Goal: Communication & Community: Participate in discussion

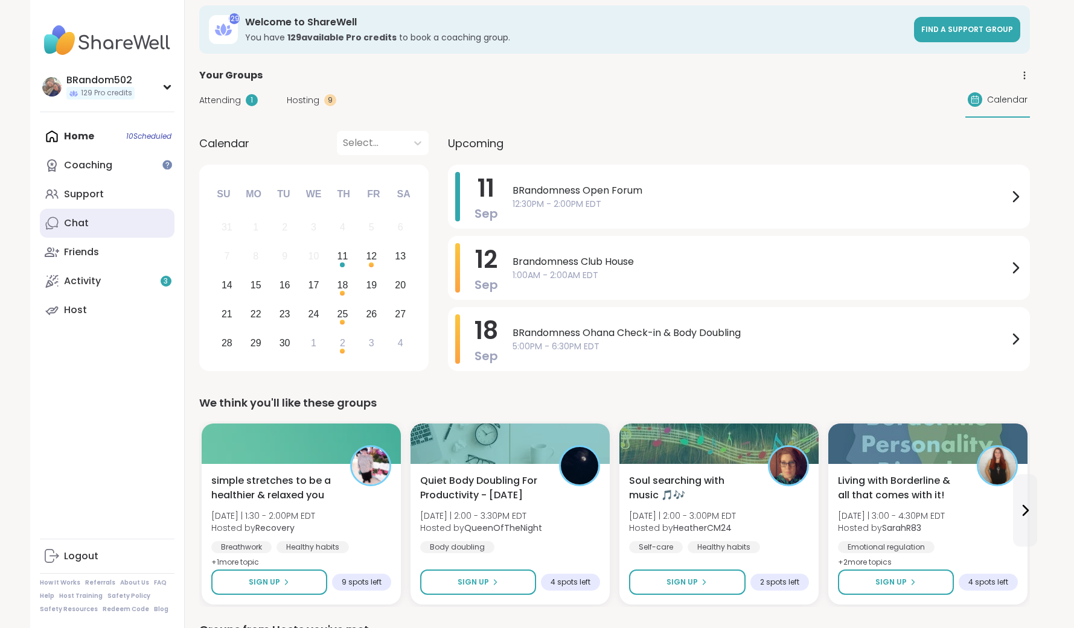
click at [91, 228] on link "Chat" at bounding box center [107, 223] width 135 height 29
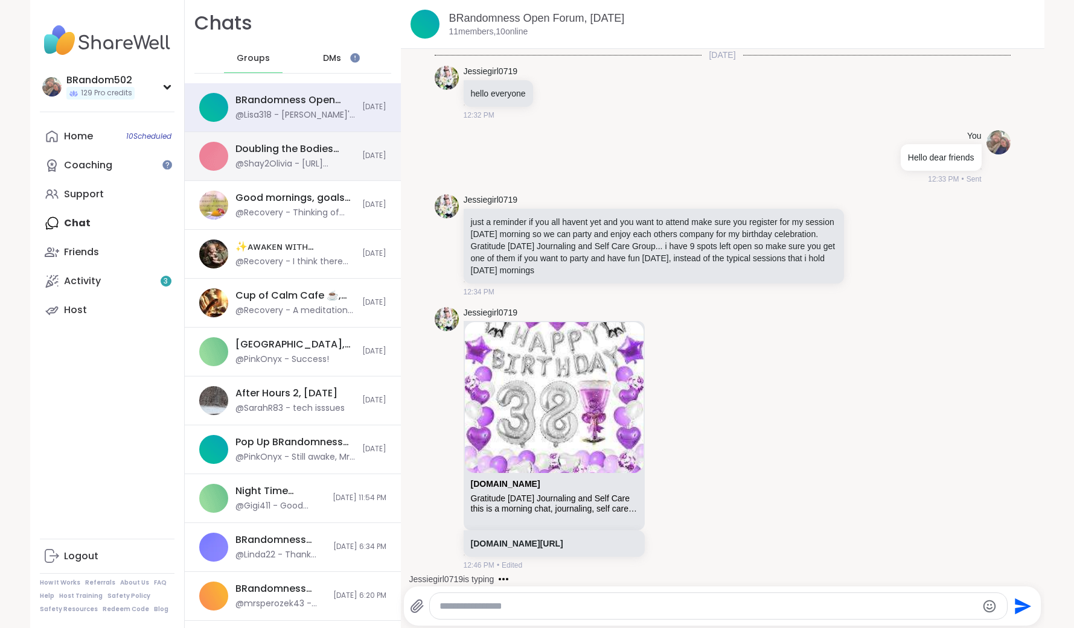
click at [283, 155] on div "Doubling the Bodies Open Forum, Sep 10" at bounding box center [295, 148] width 120 height 13
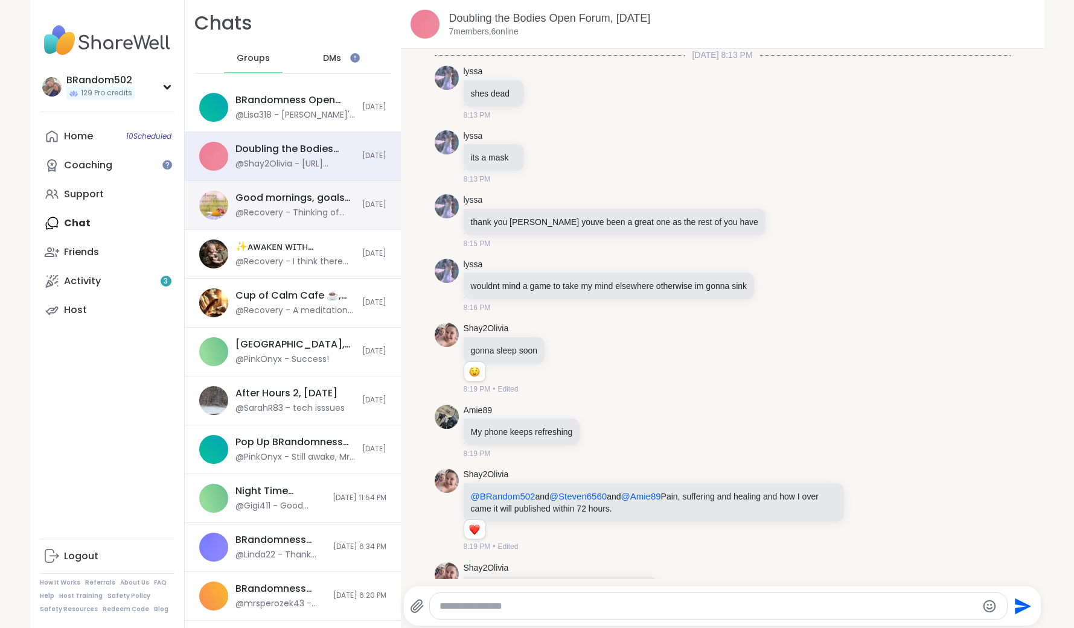
scroll to position [1559, 0]
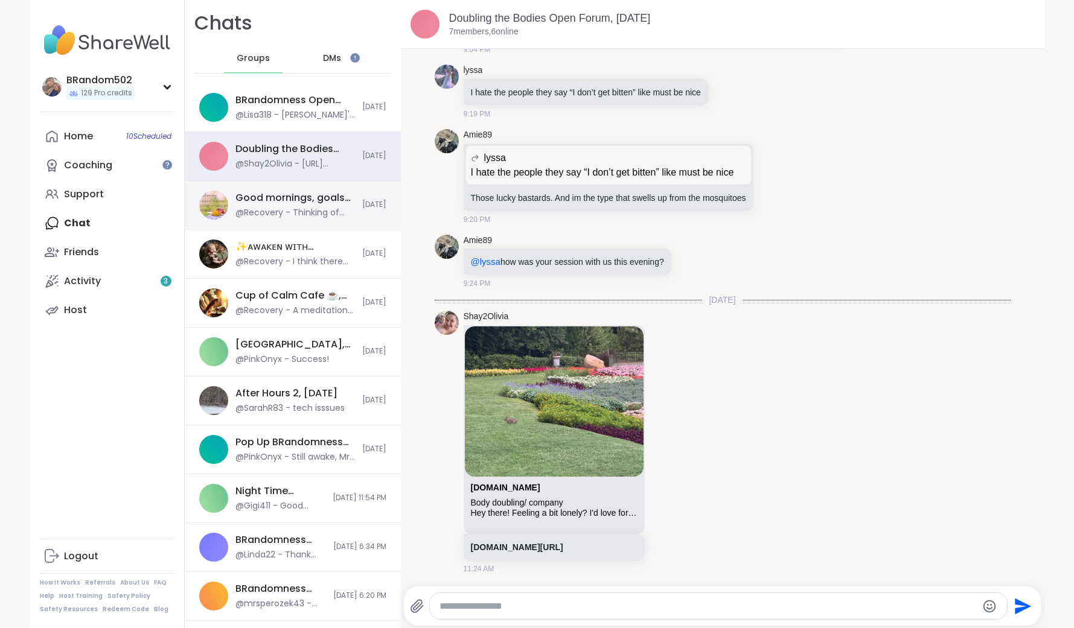
click at [296, 202] on div "Good mornings, goals and gratitude's, Sep 10" at bounding box center [295, 197] width 120 height 13
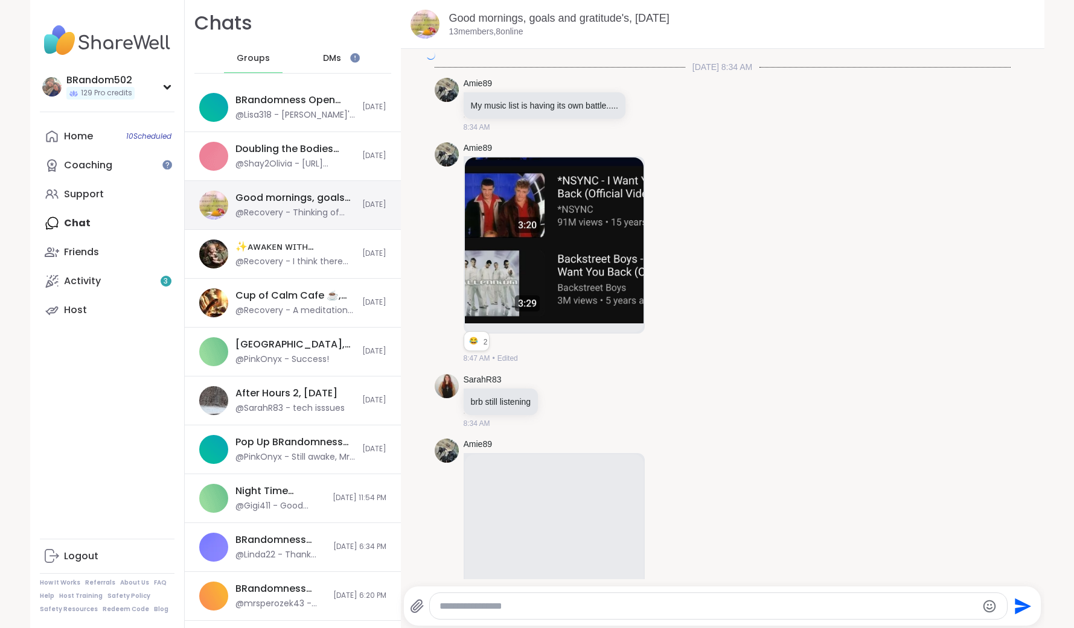
scroll to position [3205, 0]
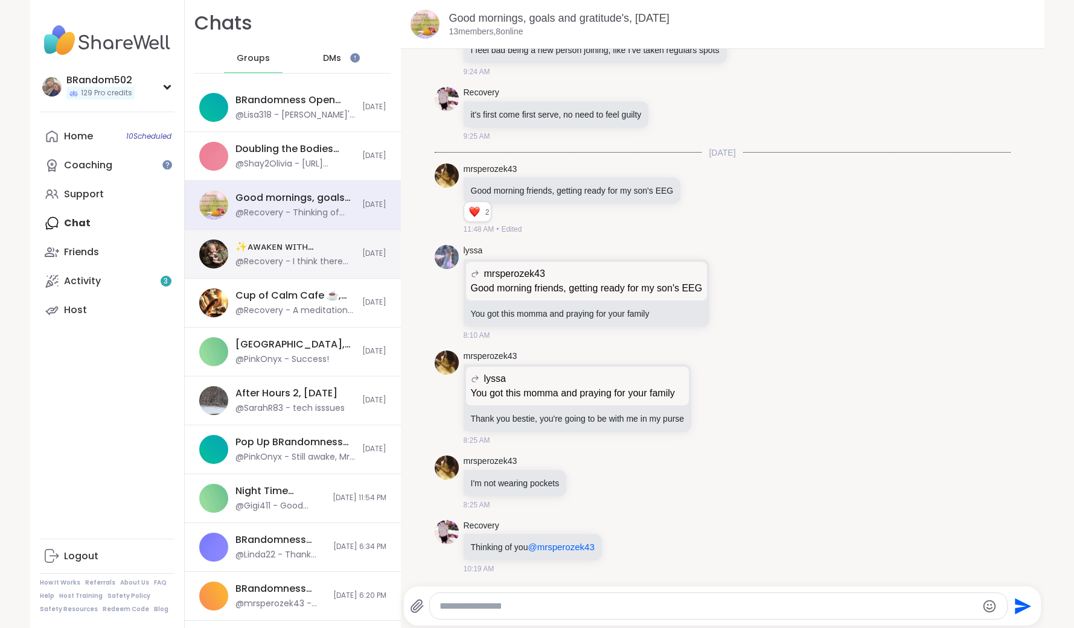
click at [322, 248] on div "✨ᴀᴡᴀᴋᴇɴ ᴡɪᴛʜ ʙᴇᴀᴜᴛɪғᴜʟ sᴏᴜʟs✨HBD OZAIS, Sep 11" at bounding box center [295, 246] width 120 height 13
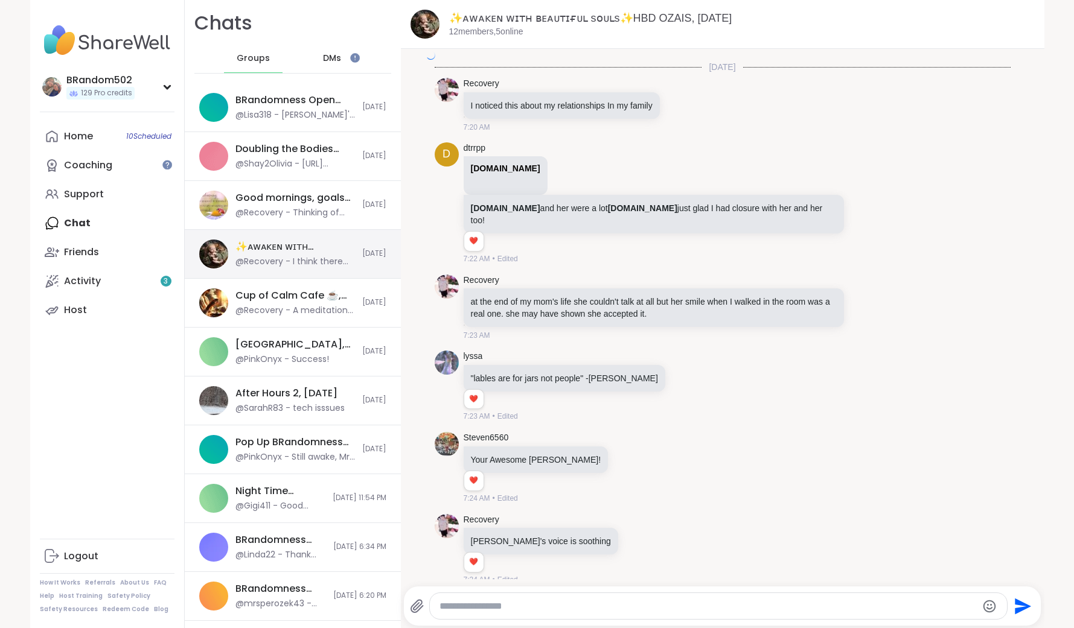
scroll to position [5157, 0]
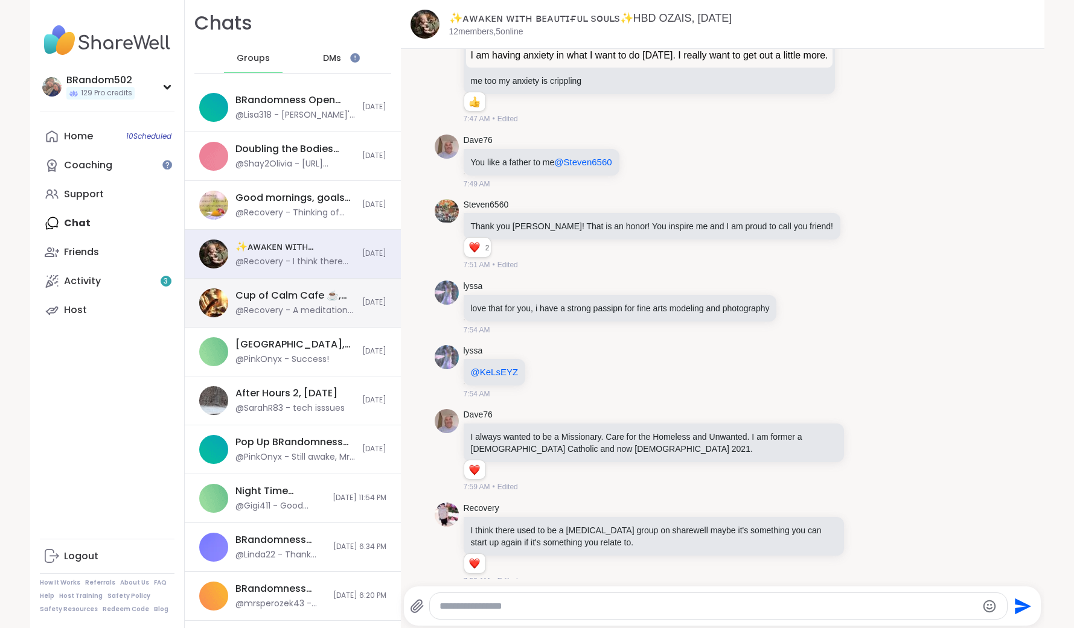
click at [308, 299] on div "Cup of Calm Cafe ☕️, Sep 10" at bounding box center [295, 295] width 120 height 13
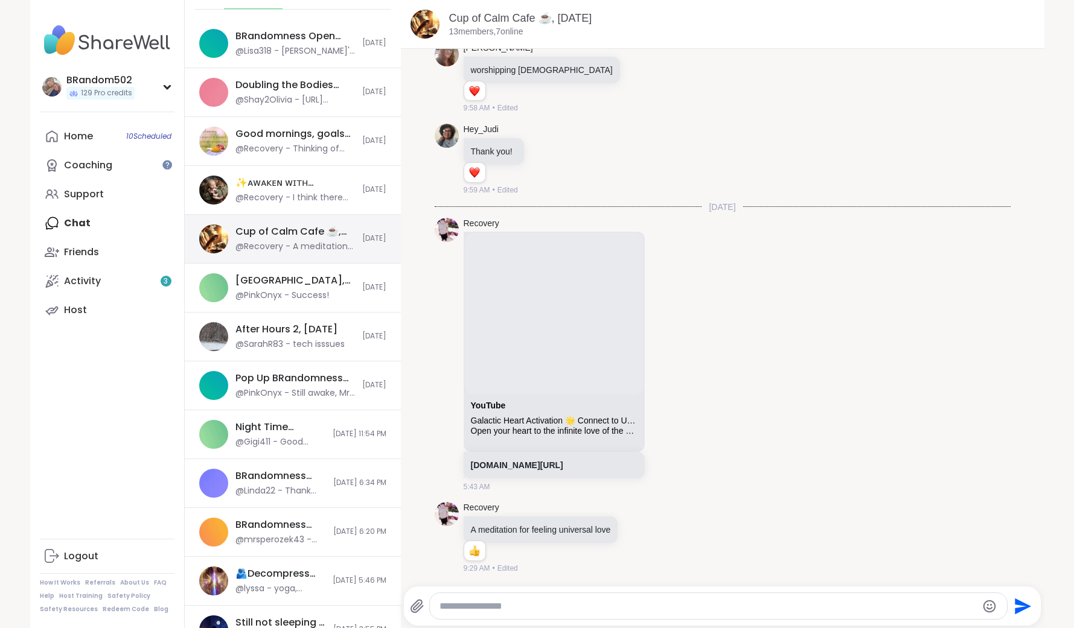
scroll to position [123, 0]
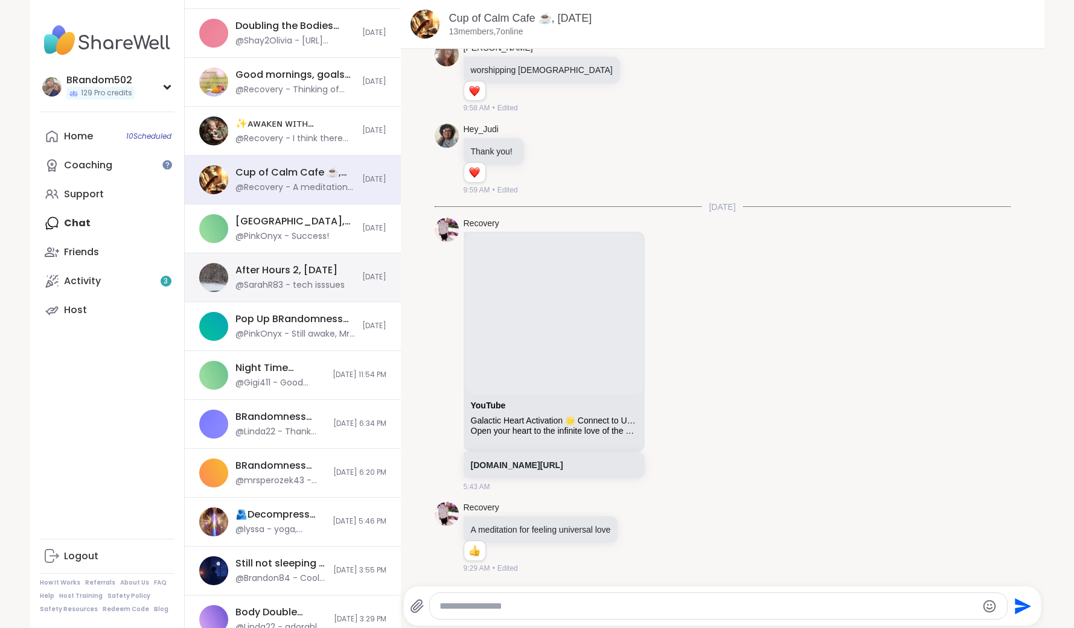
click at [308, 299] on div "After Hours 2, Sep 11 @SarahR83 - tech isssues Today" at bounding box center [293, 278] width 216 height 49
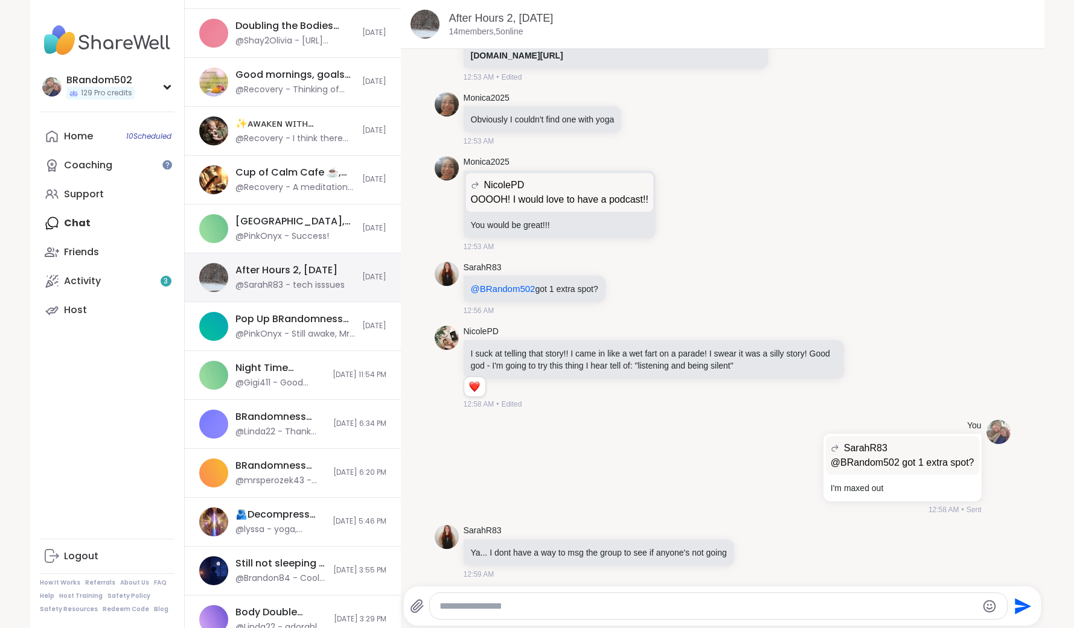
scroll to position [1899, 0]
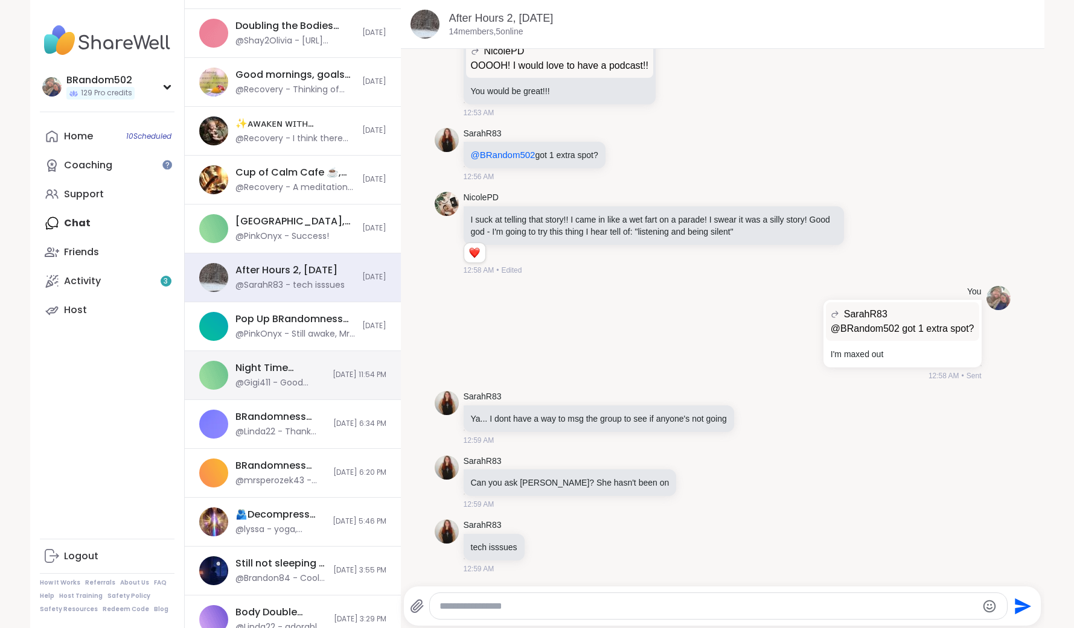
click at [332, 359] on div "Night Time Reflection and/or Body Doubling, Sep 10 @Gigi411 - Good meeting ever…" at bounding box center [293, 375] width 216 height 49
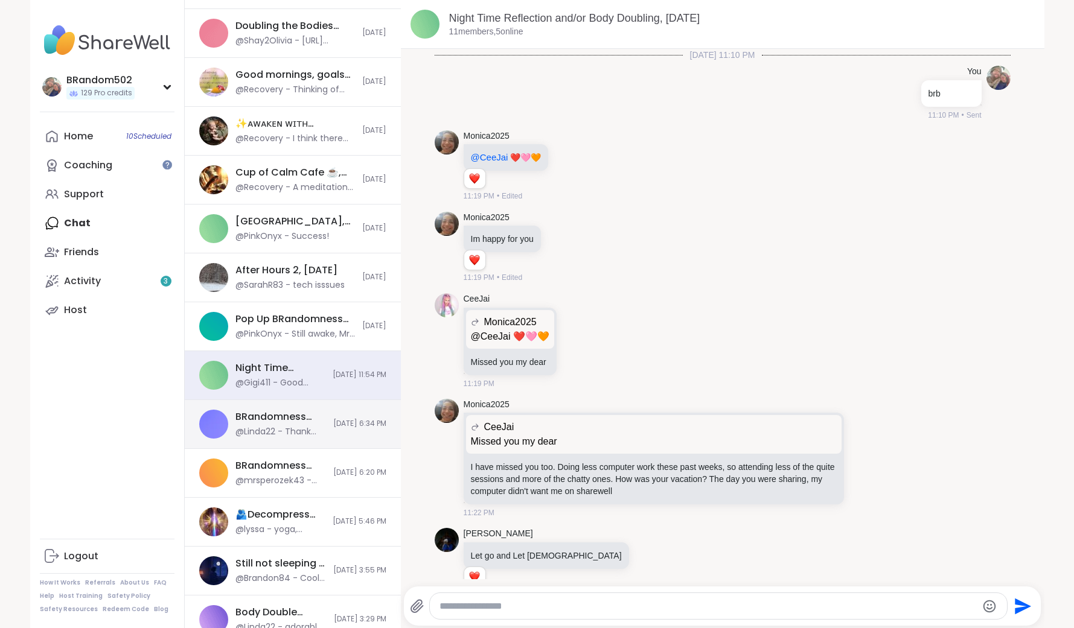
scroll to position [219, 0]
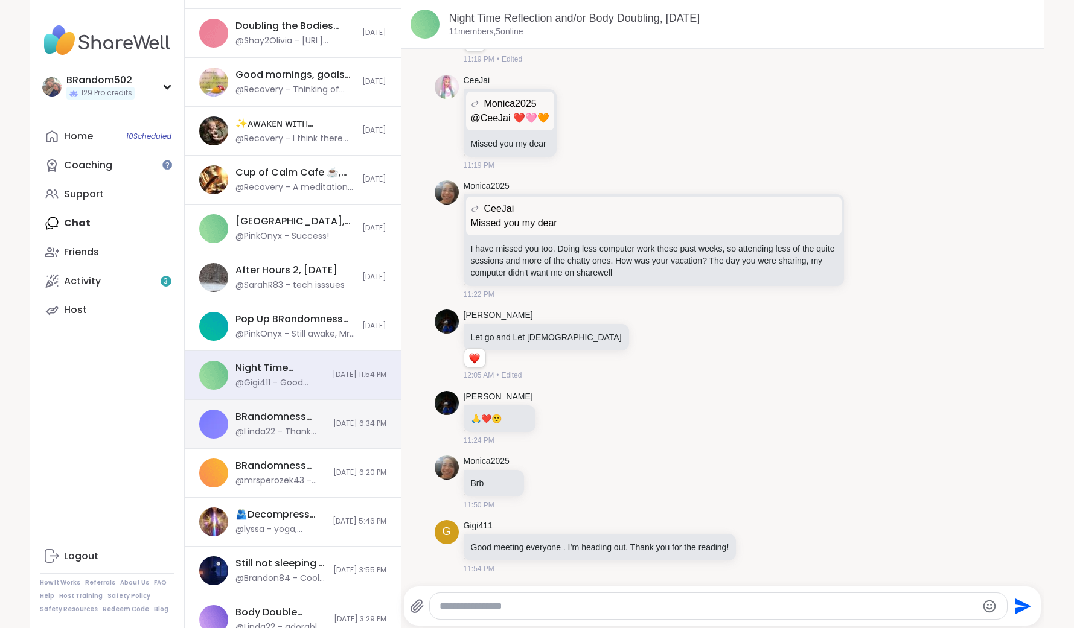
click at [329, 415] on div "BRandomness Ohana Check-in & Open Forum, Sep 10 @Linda22 - Thank you for hostin…" at bounding box center [293, 424] width 216 height 49
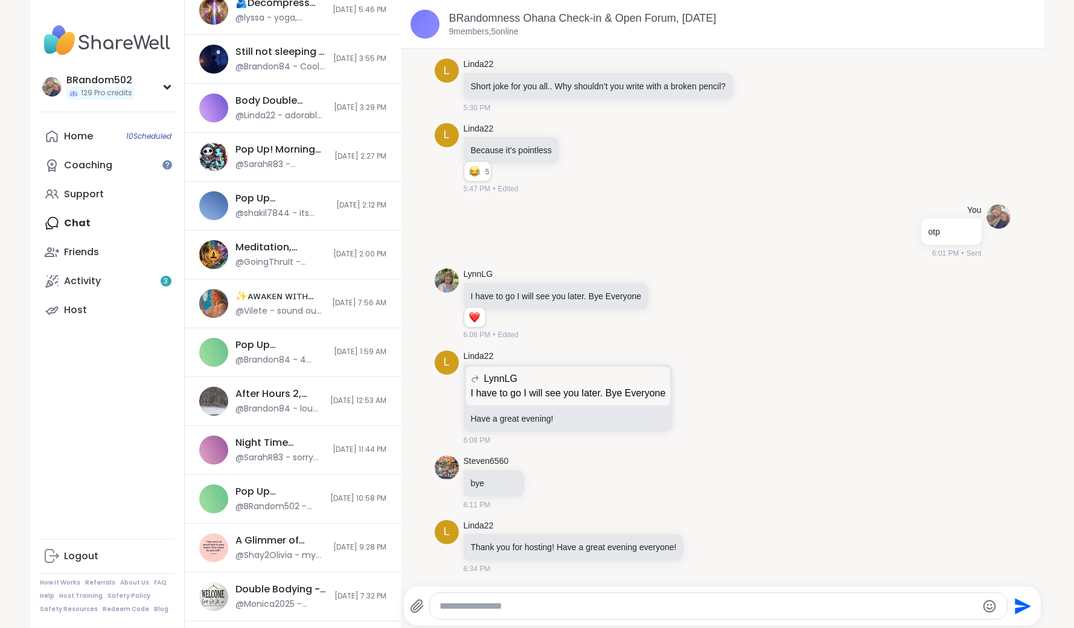
scroll to position [645, 0]
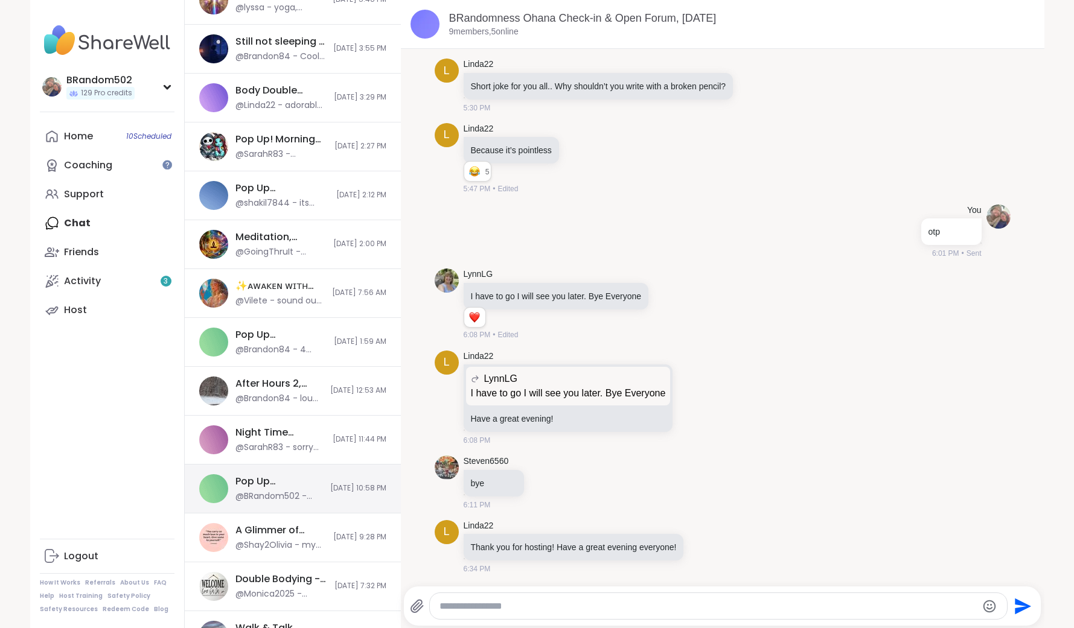
click at [308, 494] on div "@BRandom502 - yeah... we suck" at bounding box center [279, 497] width 88 height 12
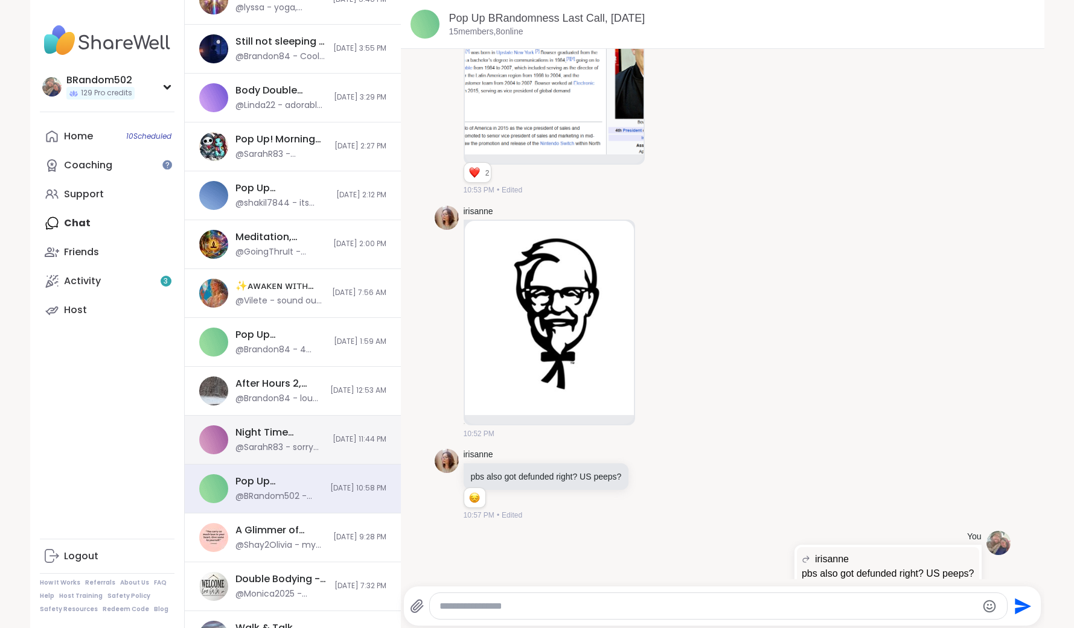
scroll to position [2054, 0]
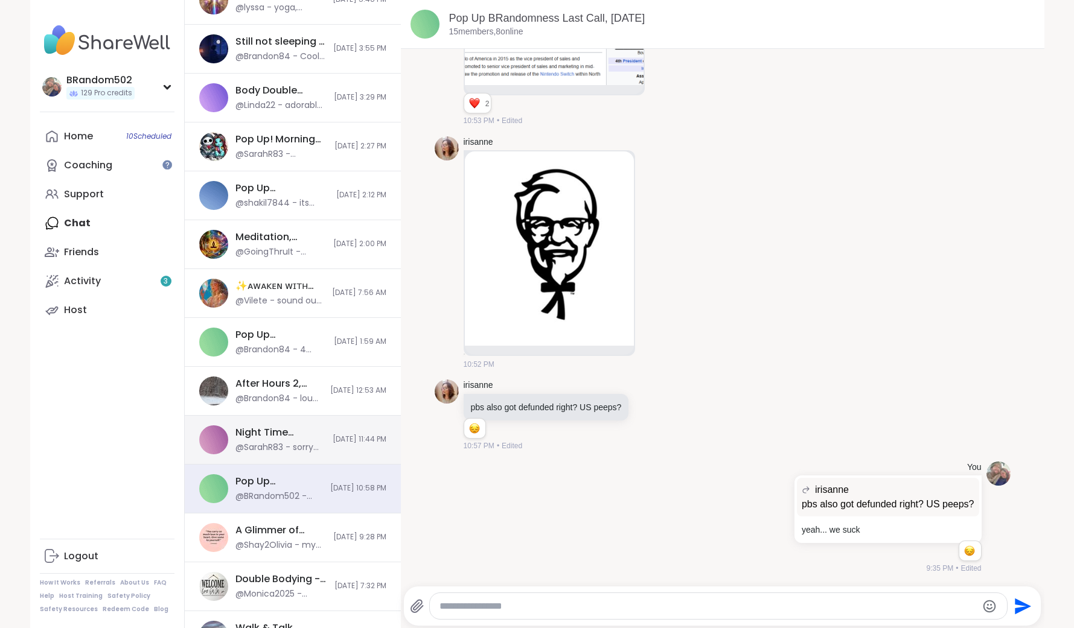
click at [311, 452] on div "@SarahR83 - sorry back" at bounding box center [280, 448] width 90 height 12
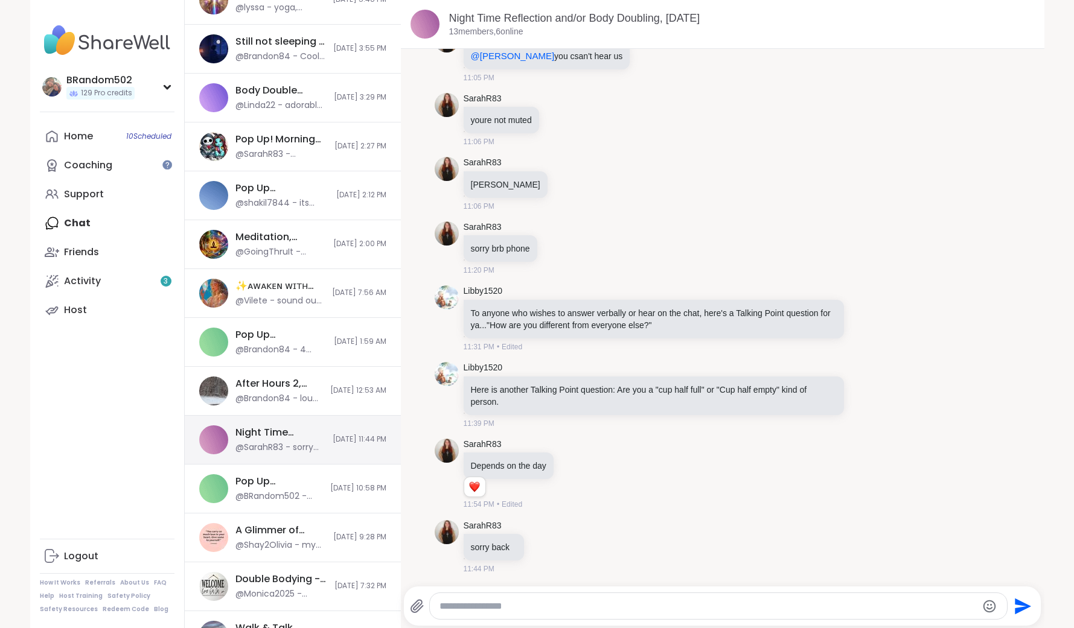
scroll to position [677, 0]
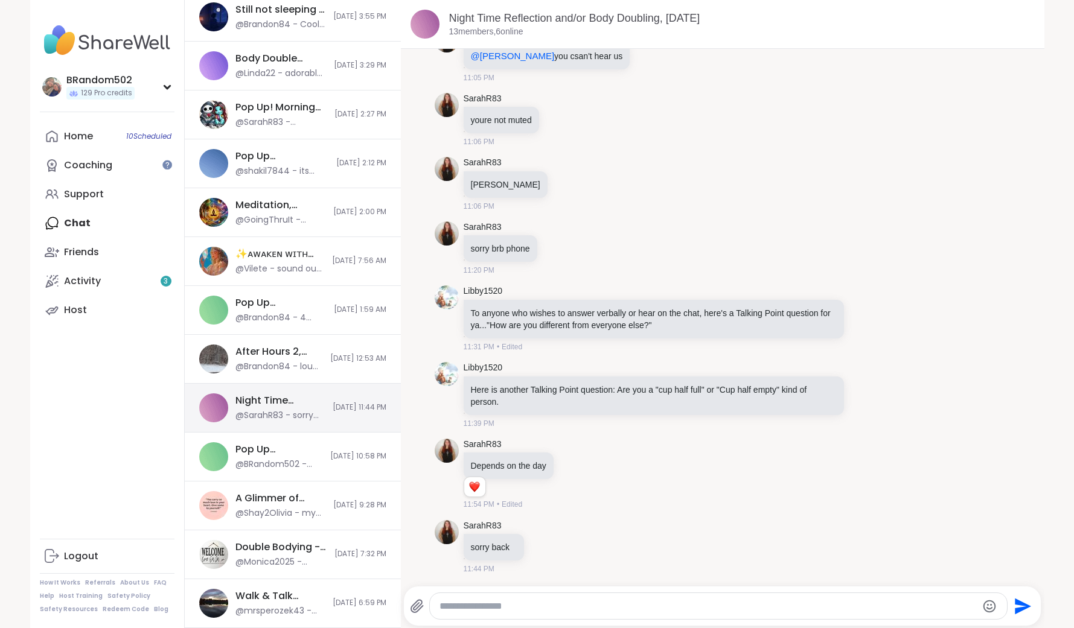
click at [311, 452] on div "Pop Up BRandomness Last Call, Sep 09" at bounding box center [279, 449] width 88 height 13
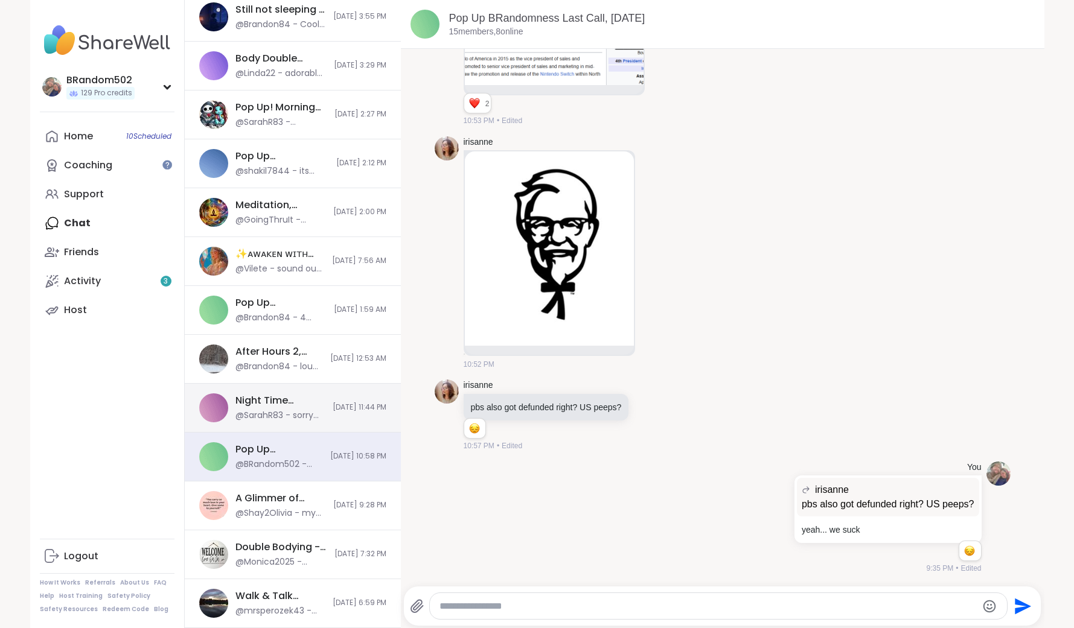
scroll to position [0, 0]
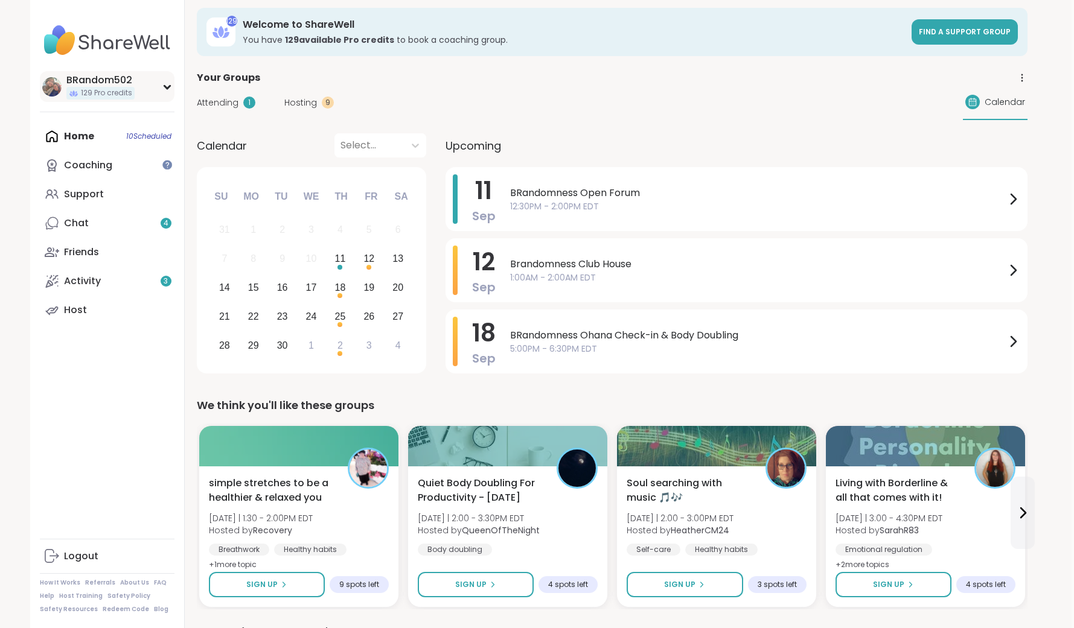
scroll to position [30, 2]
click at [109, 82] on div "BRandom502" at bounding box center [100, 80] width 68 height 13
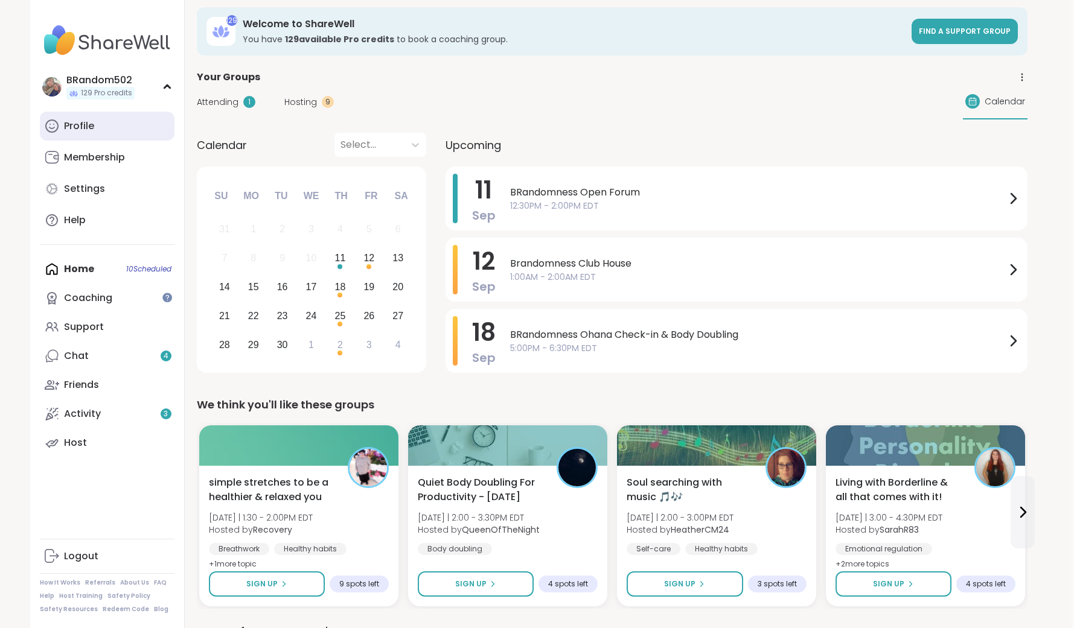
scroll to position [31, 2]
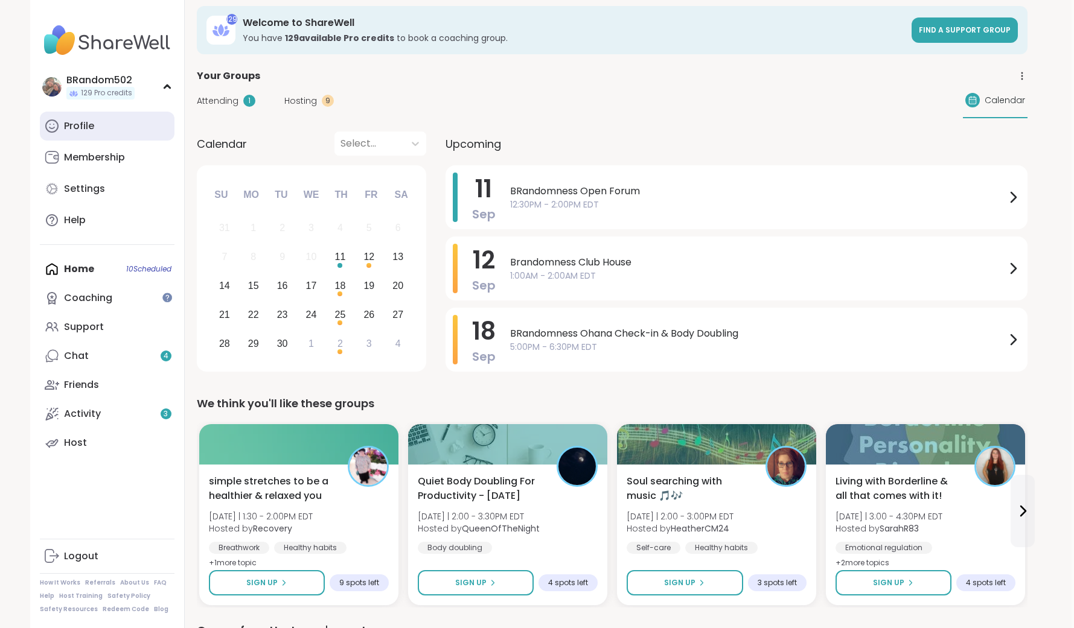
click at [96, 133] on link "Profile" at bounding box center [107, 126] width 135 height 29
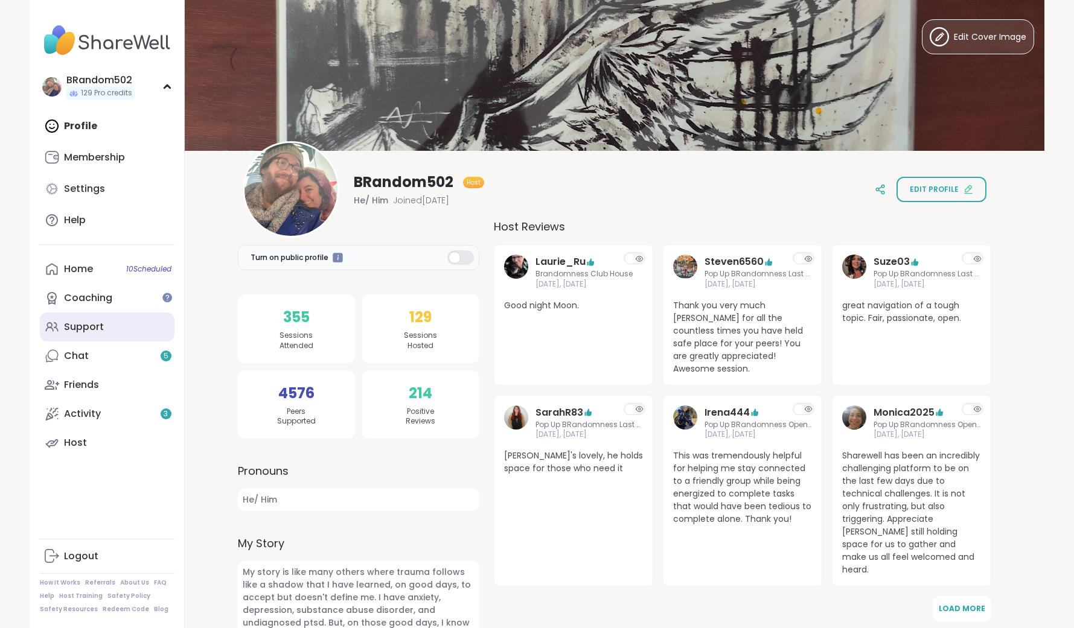
click at [91, 340] on link "Support" at bounding box center [107, 327] width 135 height 29
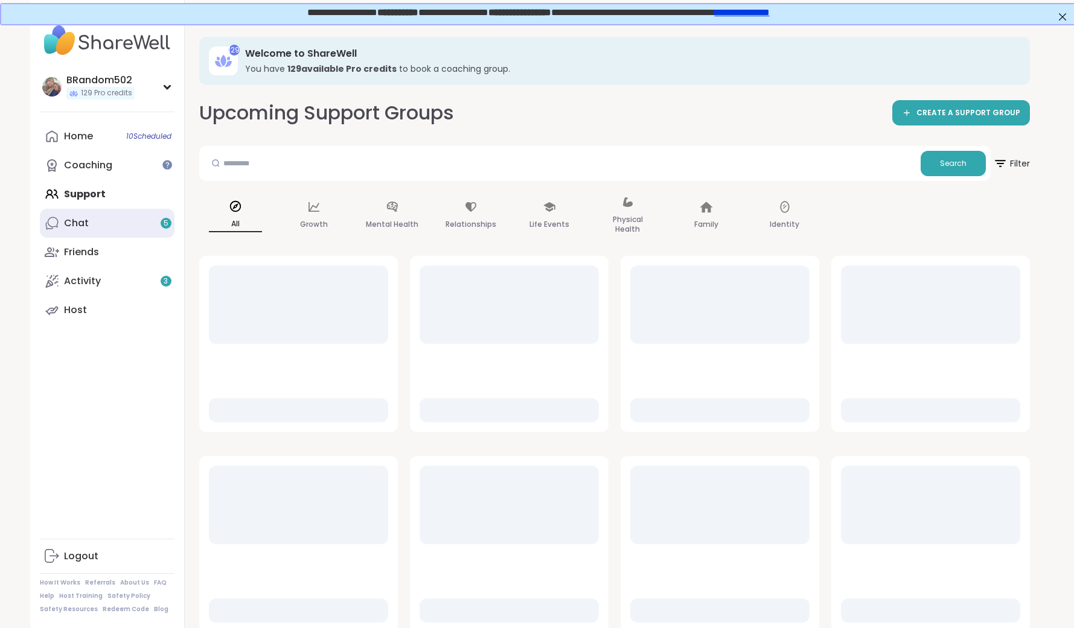
click at [93, 225] on link "Chat 5" at bounding box center [107, 223] width 135 height 29
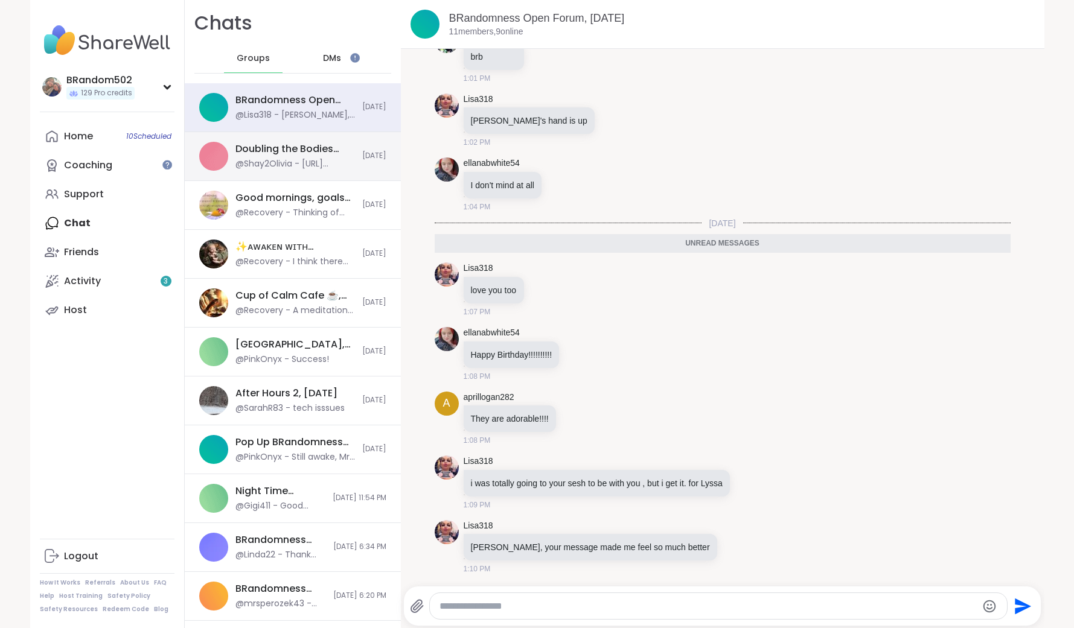
click at [261, 159] on div "@Shay2Olivia - https://sharewellnow.com/session/b652e79e-104d-433c-ab9e-1e02ef6…" at bounding box center [295, 164] width 120 height 12
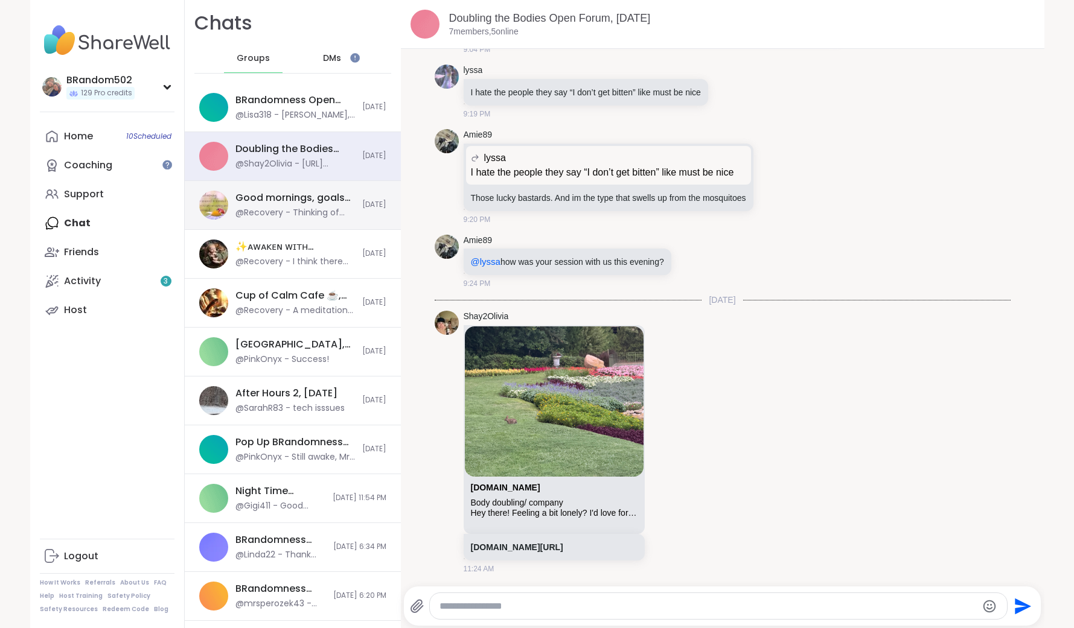
click at [283, 204] on div "Good mornings, goals and gratitude's, Sep 10" at bounding box center [295, 197] width 120 height 13
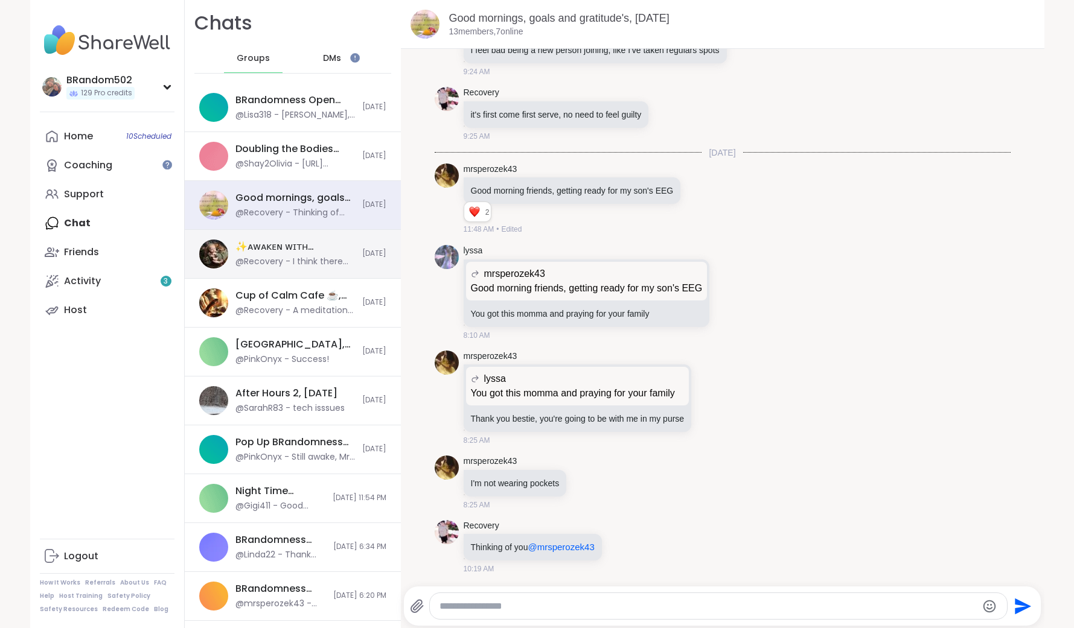
click at [292, 239] on div "✨ᴀᴡᴀᴋᴇɴ ᴡɪᴛʜ ʙᴇᴀᴜᴛɪғᴜʟ sᴏᴜʟs✨HBD OZAIS, Sep 11 @Recovery - I think there used t…" at bounding box center [293, 254] width 216 height 49
